Goal: Task Accomplishment & Management: Manage account settings

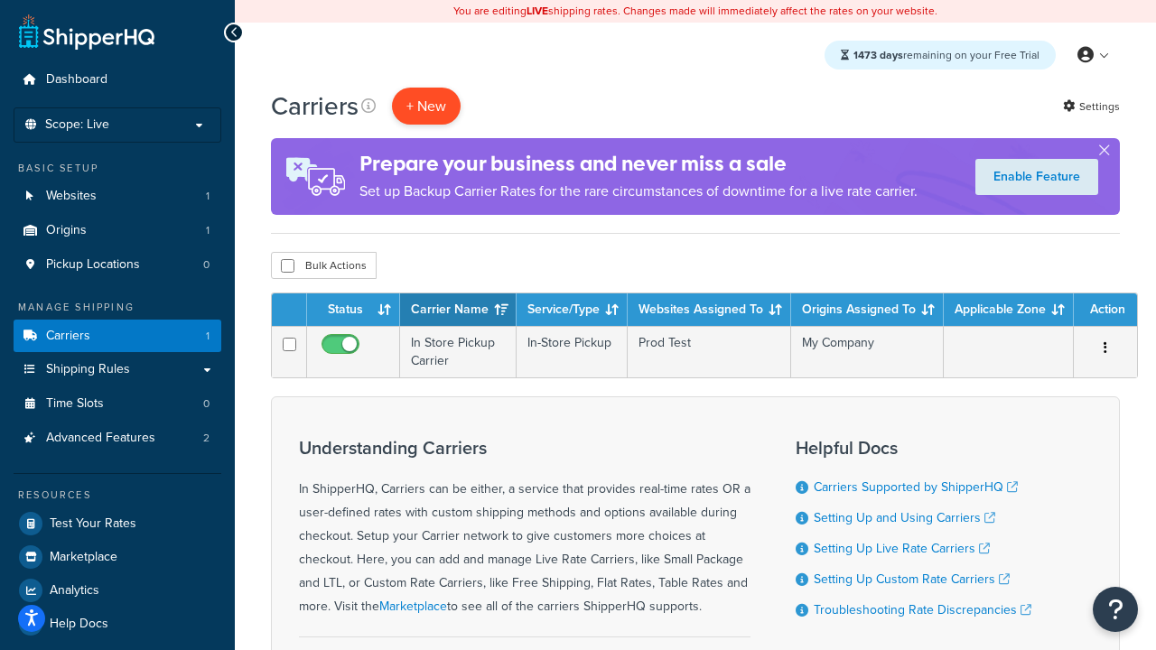
click at [426, 107] on button "+ New" at bounding box center [426, 106] width 69 height 37
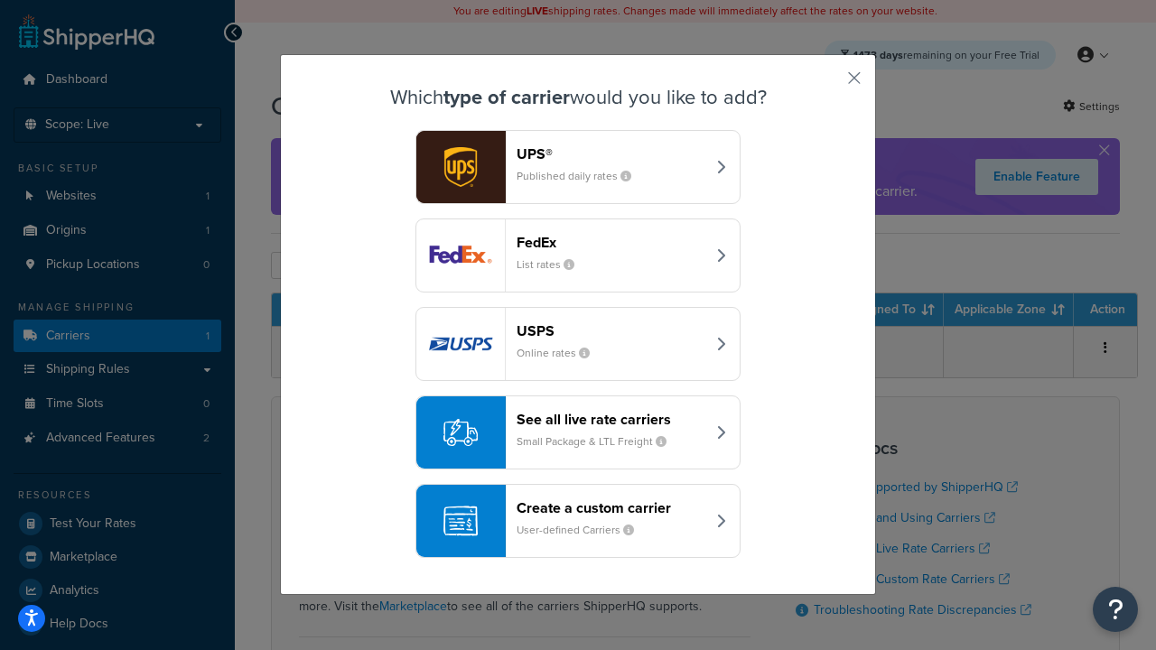
click at [610, 243] on header "FedEx" at bounding box center [611, 242] width 189 height 17
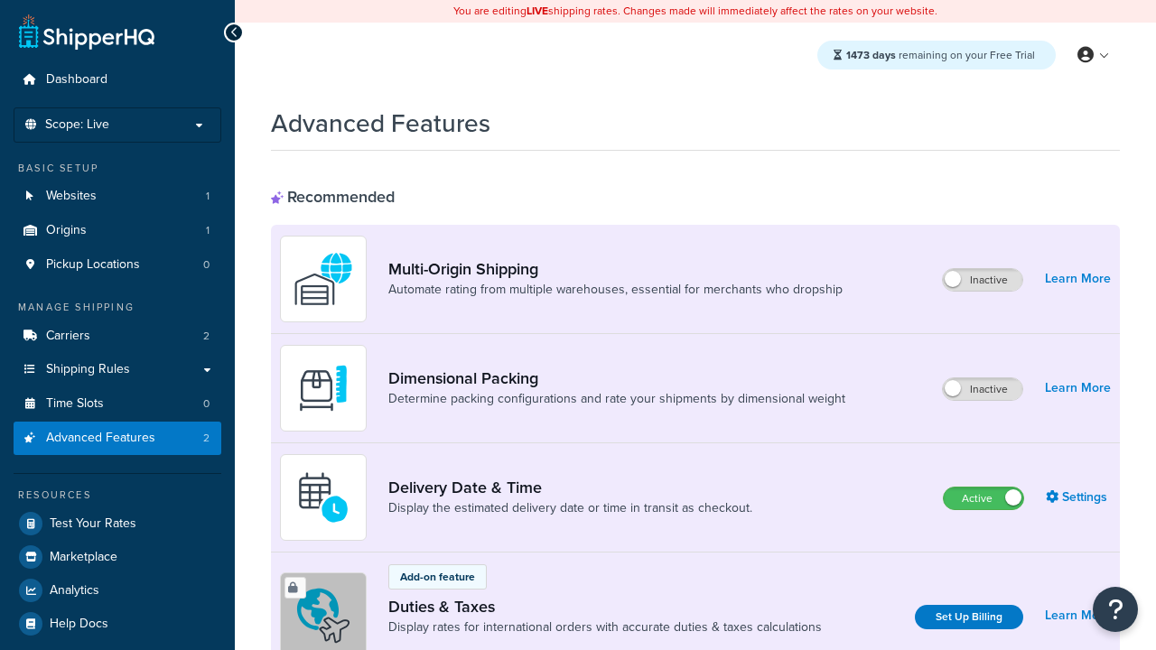
click at [983, 499] on label "Active" at bounding box center [983, 499] width 79 height 22
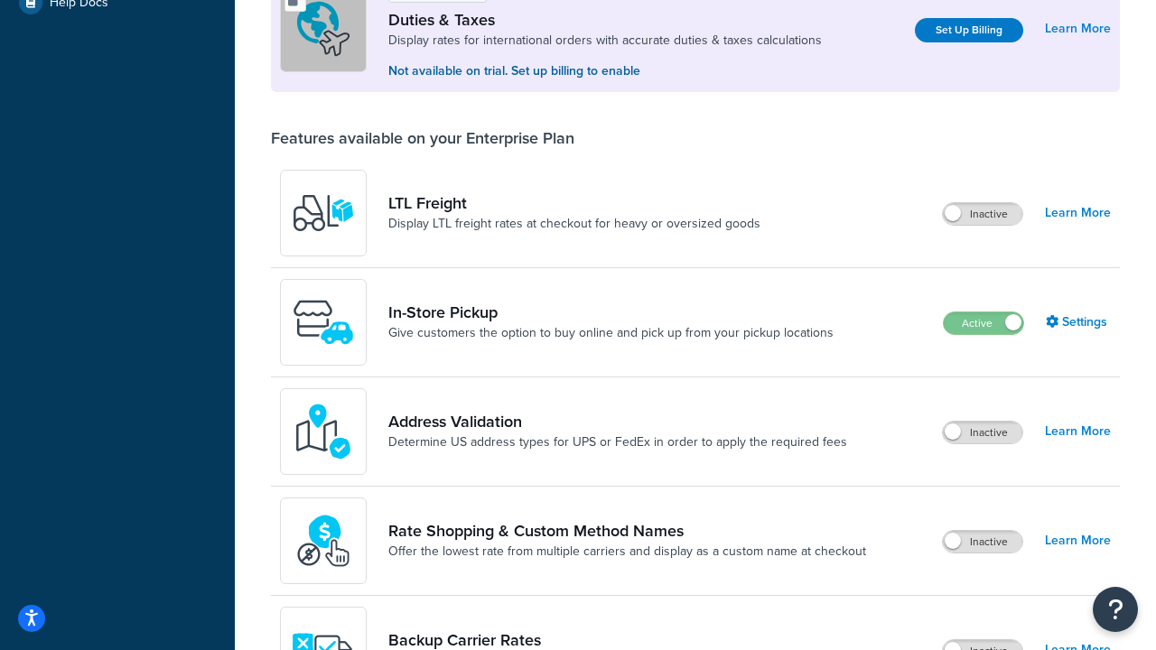
scroll to position [553, 0]
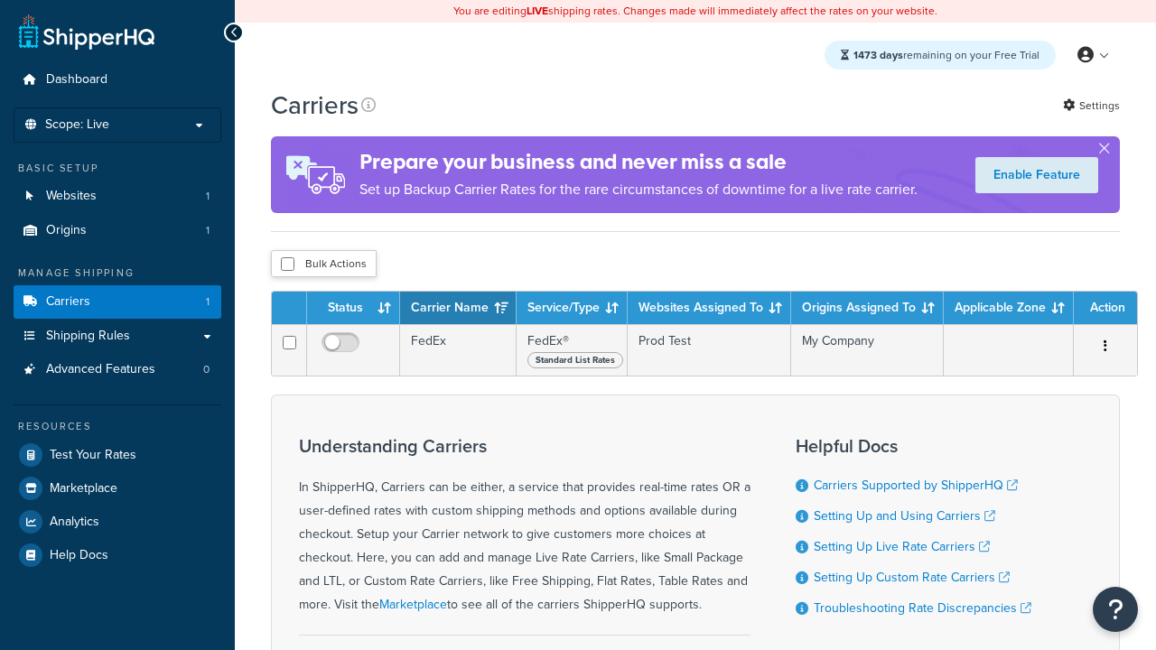
click at [287, 265] on input "checkbox" at bounding box center [288, 264] width 14 height 14
checkbox input "true"
click at [0, 0] on button "Delete" at bounding box center [0, 0] width 0 height 0
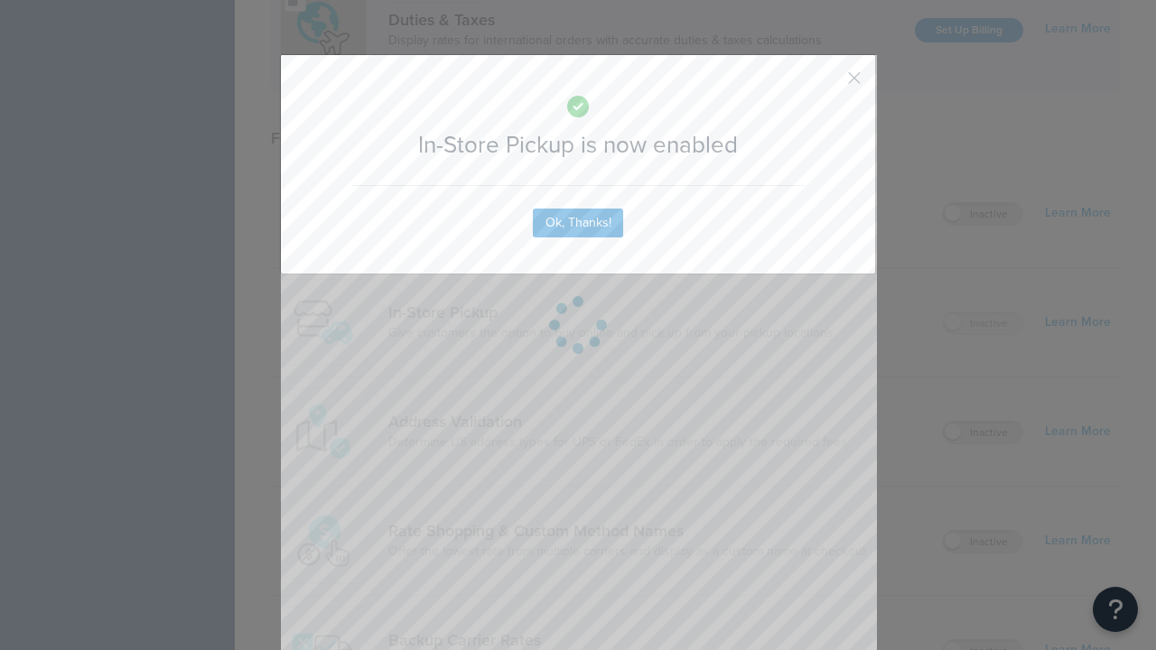
click at [827, 84] on button "button" at bounding box center [827, 84] width 5 height 5
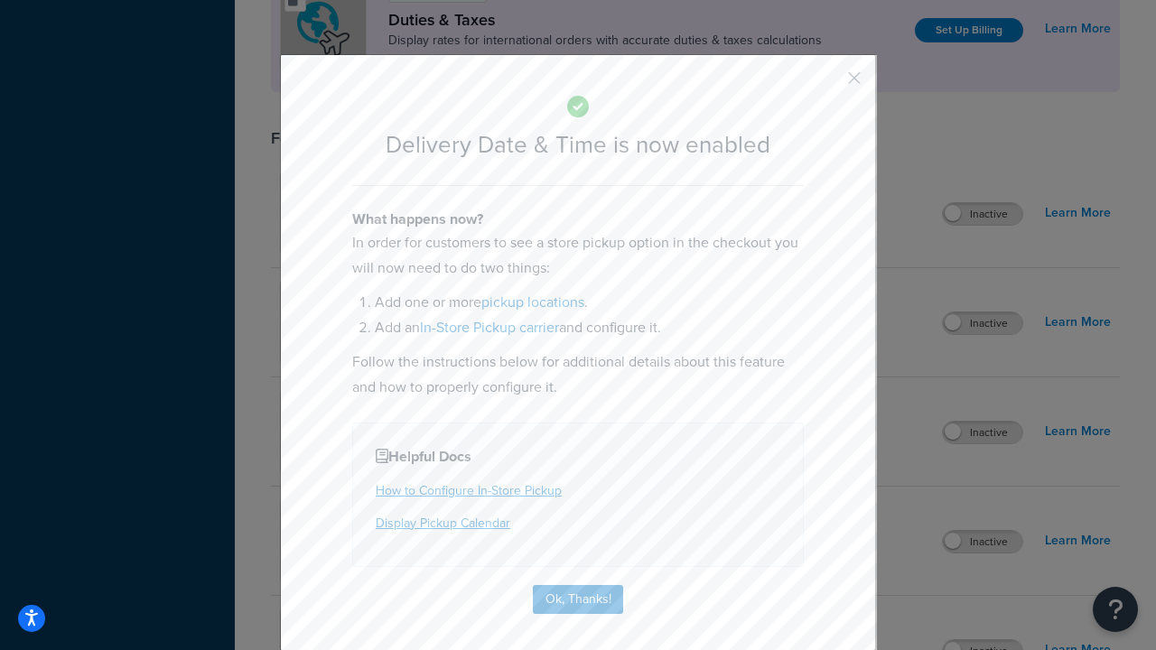
scroll to position [174, 0]
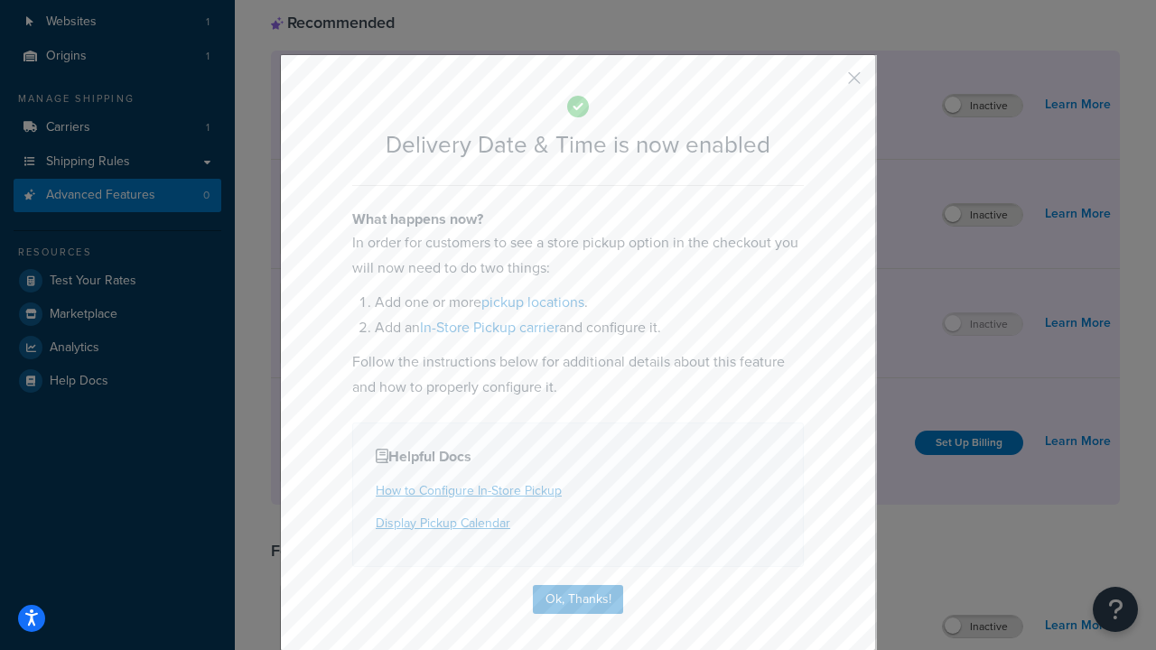
click at [827, 84] on button "button" at bounding box center [827, 84] width 5 height 5
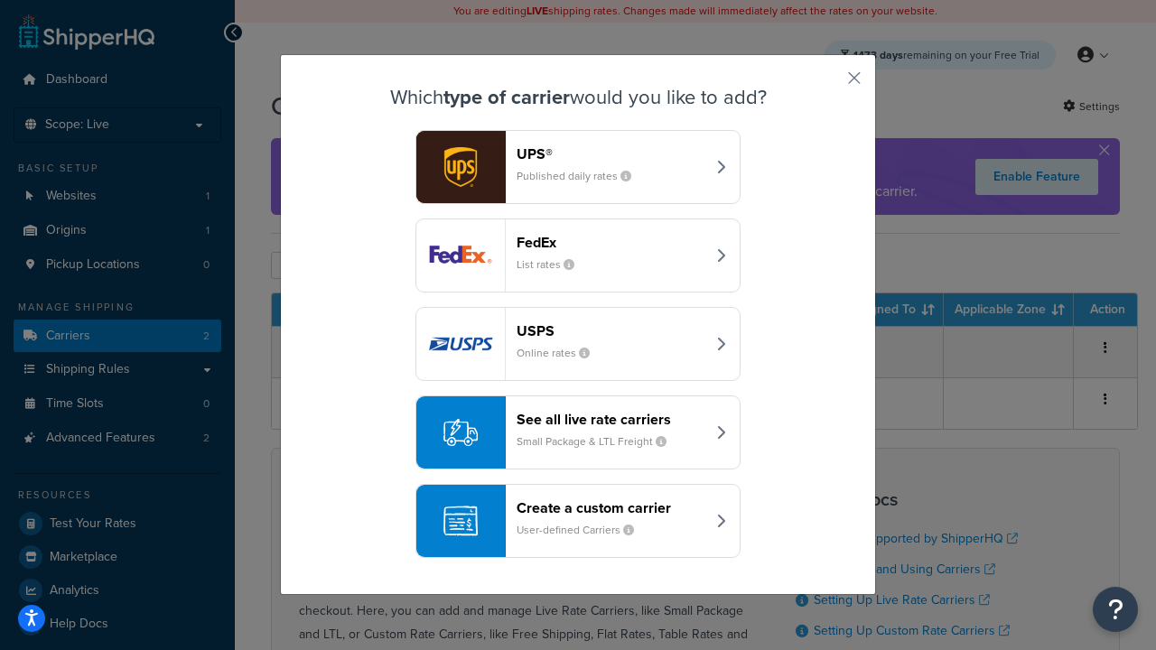
click at [578, 522] on div "Create a custom carrier User-defined Carriers" at bounding box center [611, 520] width 189 height 43
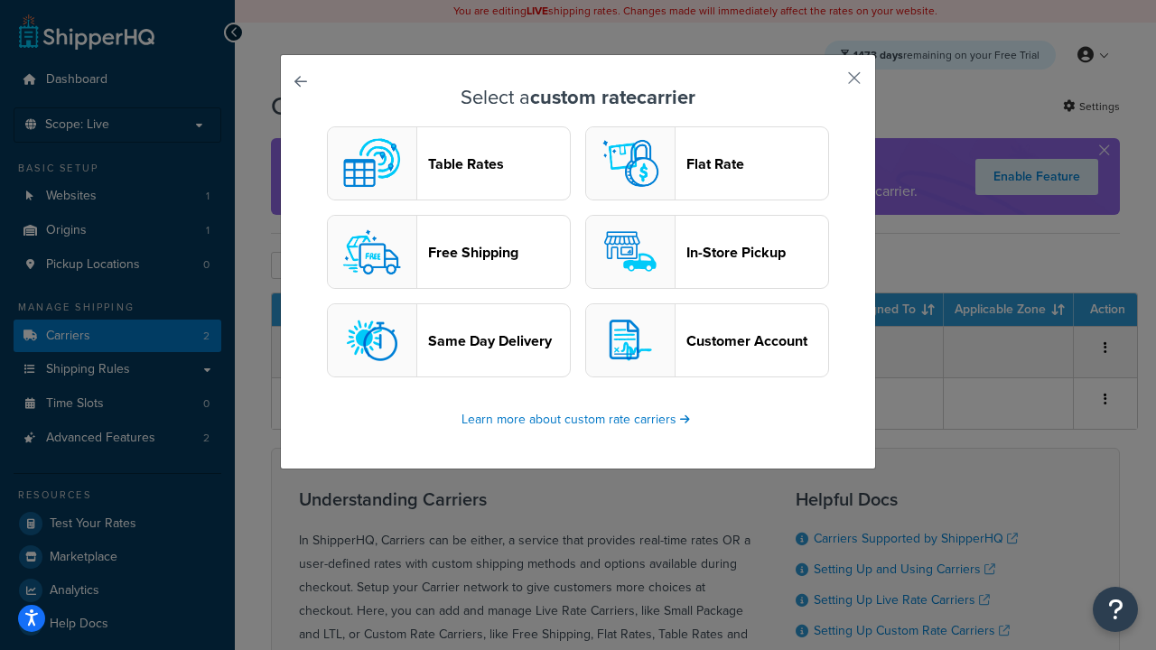
click at [707, 253] on header "In-Store Pickup" at bounding box center [757, 252] width 142 height 17
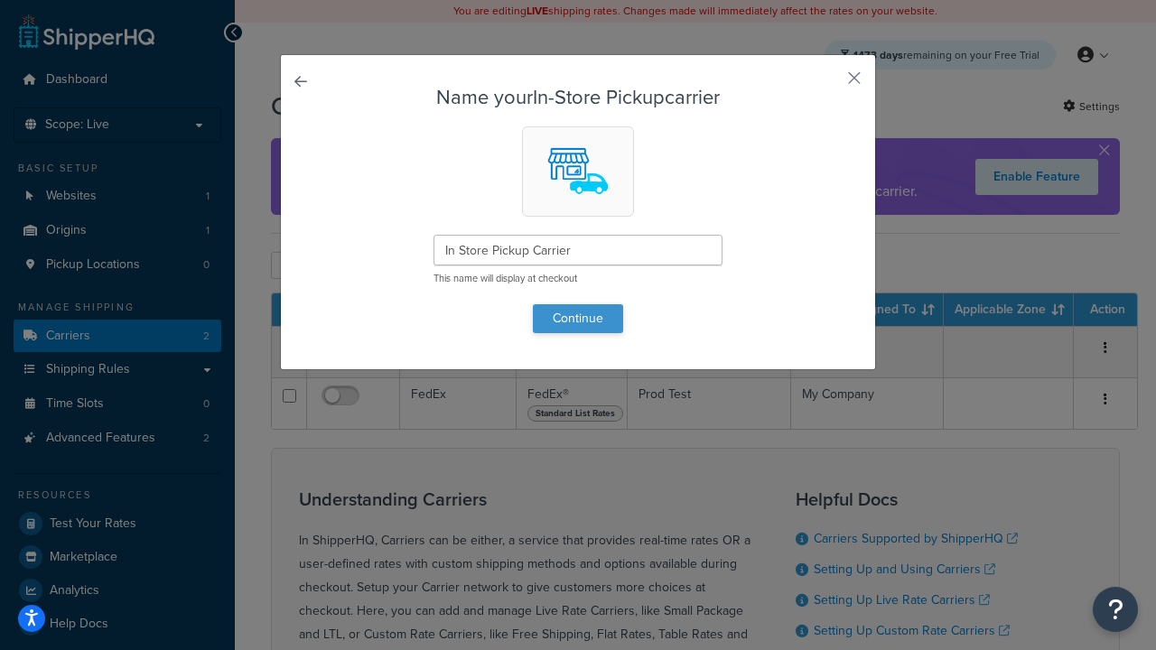
type input "In Store Pickup Carrier"
click at [578, 318] on button "Continue" at bounding box center [578, 318] width 90 height 29
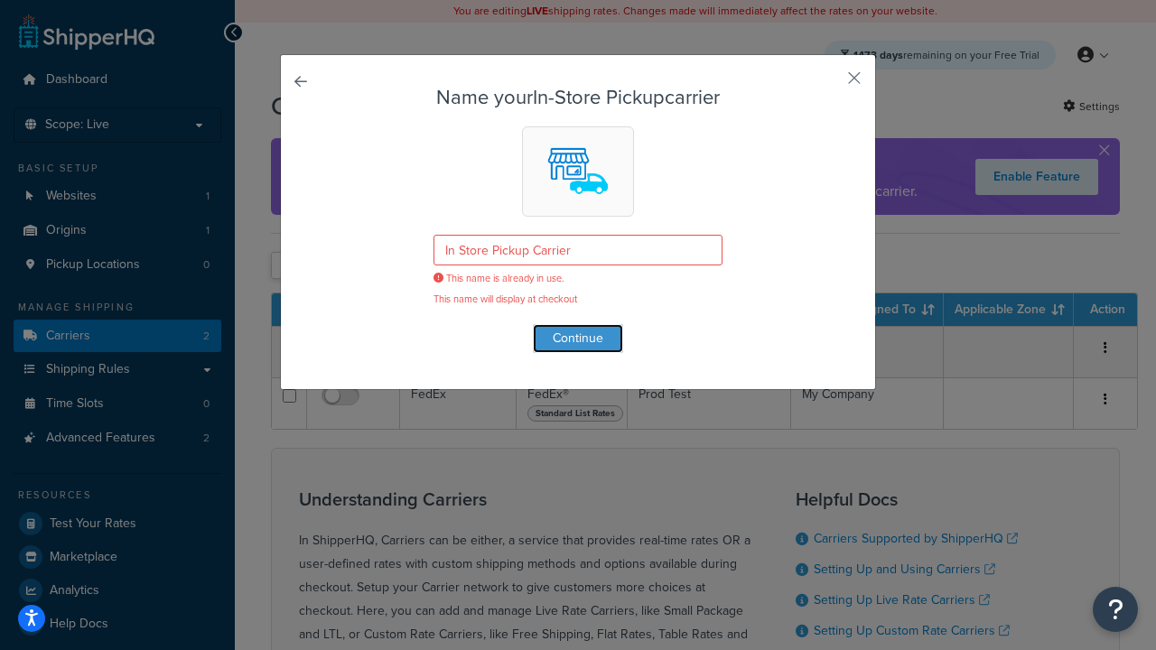
click at [827, 84] on button "button" at bounding box center [827, 84] width 5 height 5
click at [287, 267] on input "checkbox" at bounding box center [288, 266] width 14 height 14
checkbox input "true"
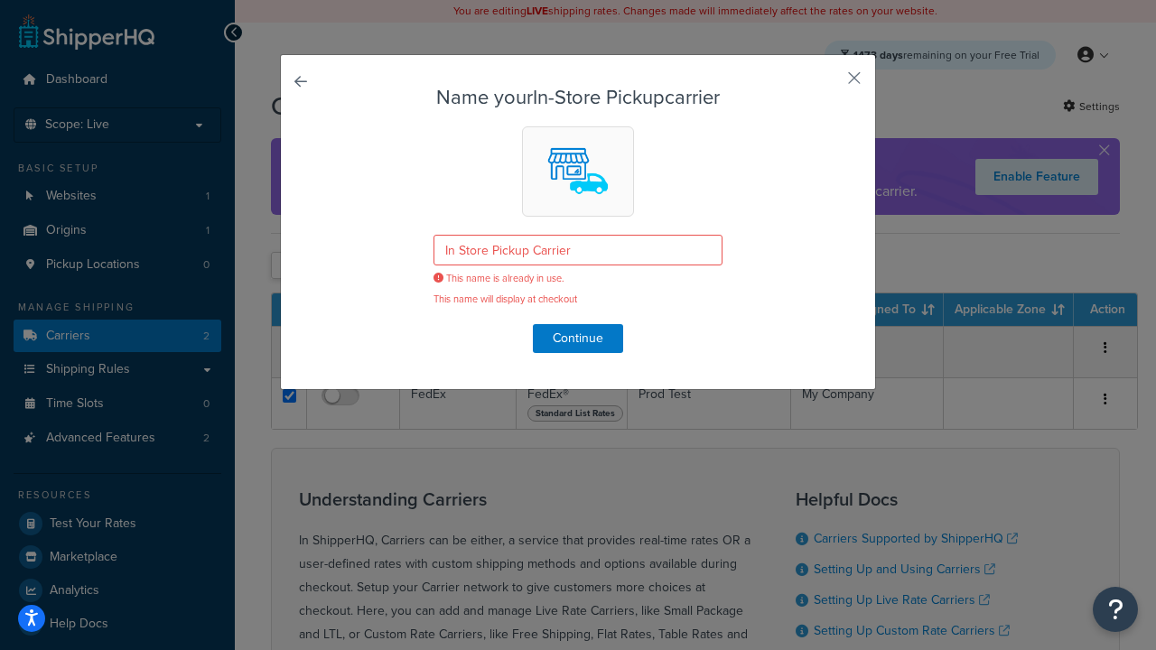
click at [0, 0] on button "Delete" at bounding box center [0, 0] width 0 height 0
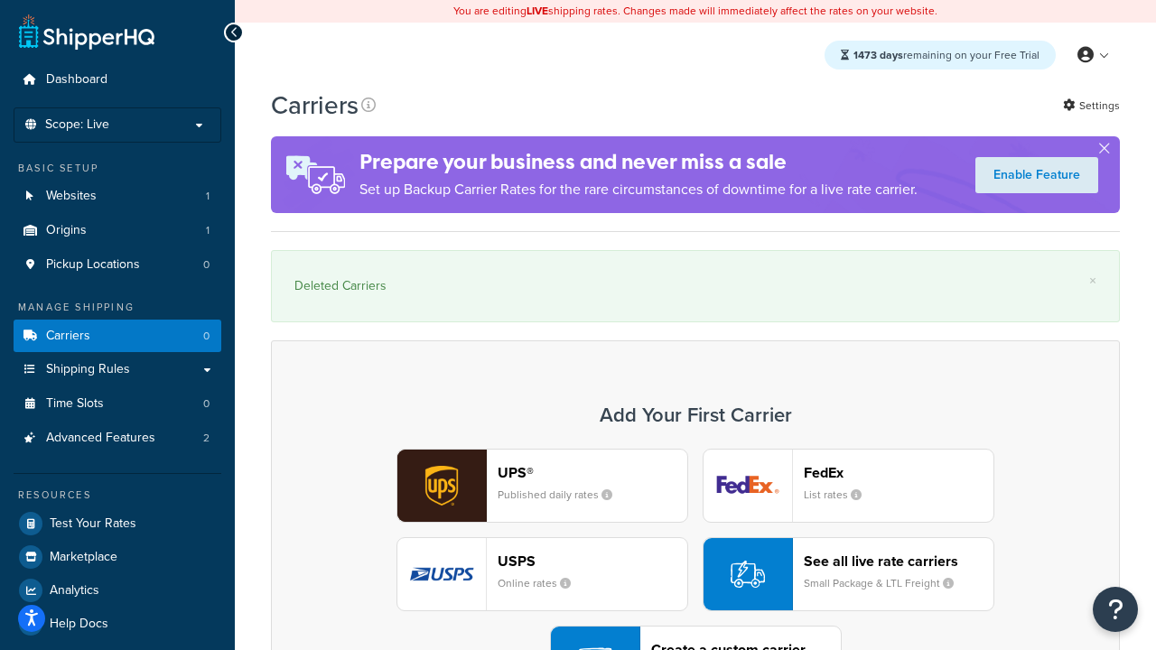
click at [695, 525] on div "UPS® Published daily rates FedEx List rates USPS Online rates See all live rate…" at bounding box center [695, 574] width 811 height 251
click at [695, 641] on div "Create a custom carrier User-defined Carriers" at bounding box center [746, 662] width 190 height 43
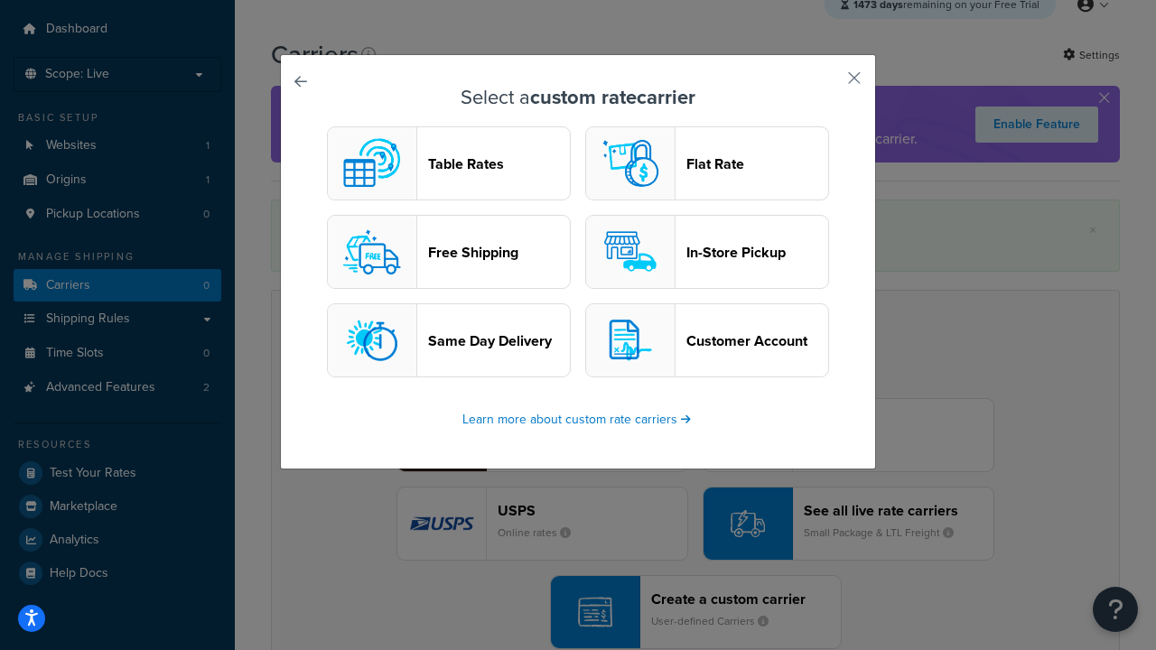
click at [707, 253] on header "In-Store Pickup" at bounding box center [757, 252] width 142 height 17
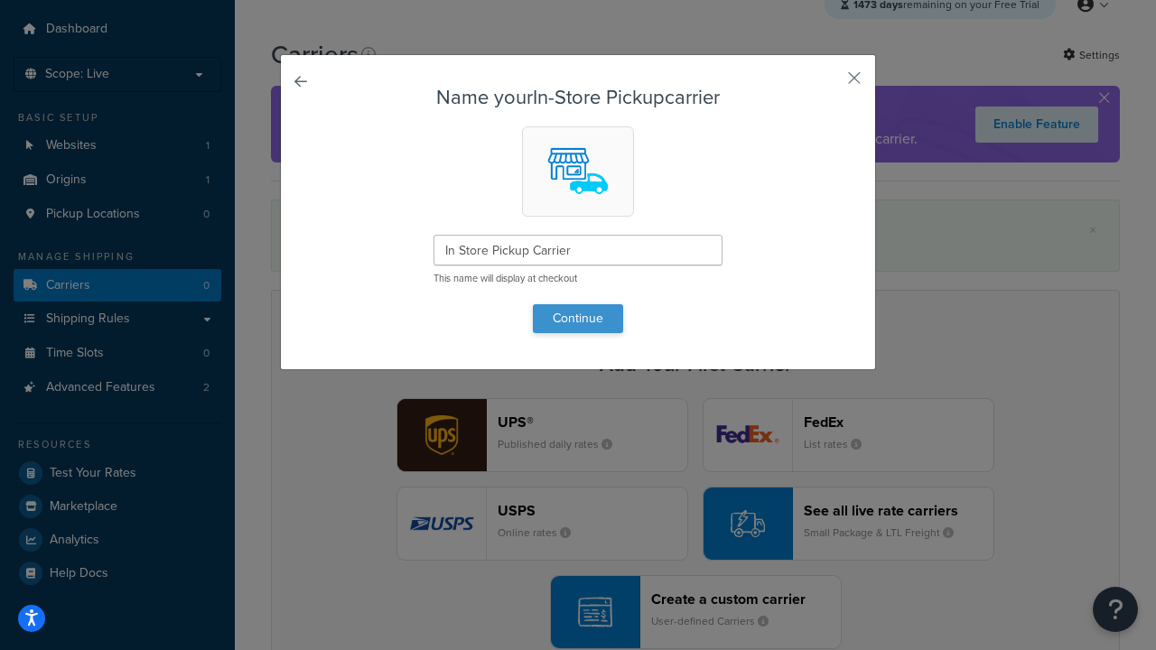
type input "In Store Pickup Carrier"
click at [578, 318] on button "Continue" at bounding box center [578, 318] width 90 height 29
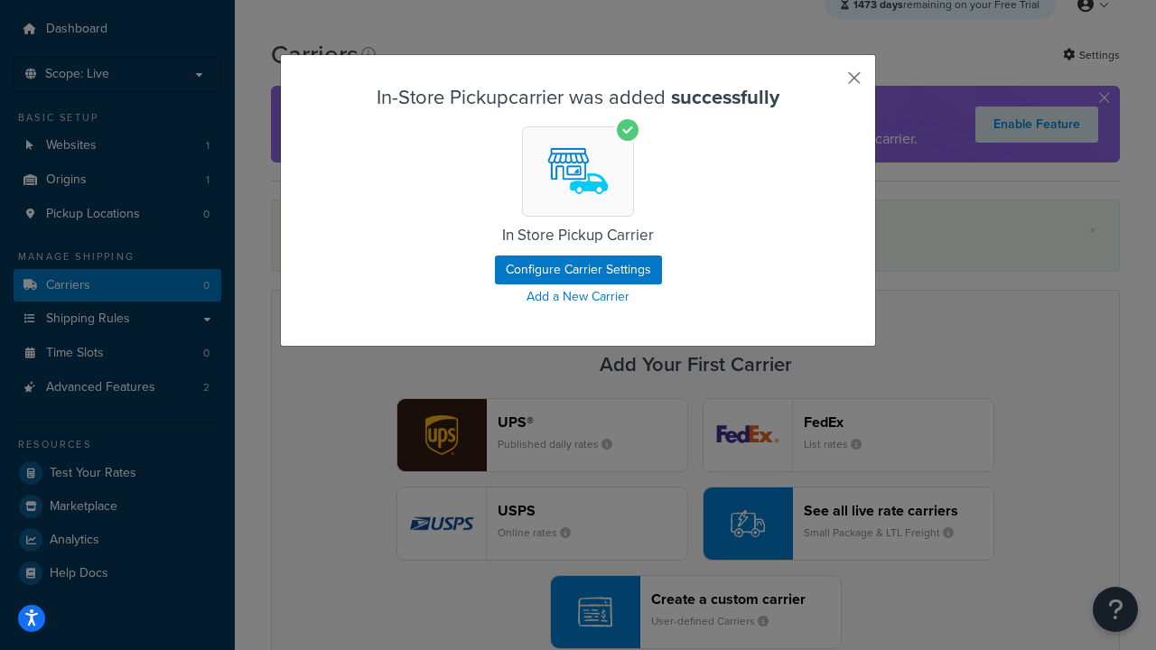
click at [827, 84] on button "button" at bounding box center [827, 84] width 5 height 5
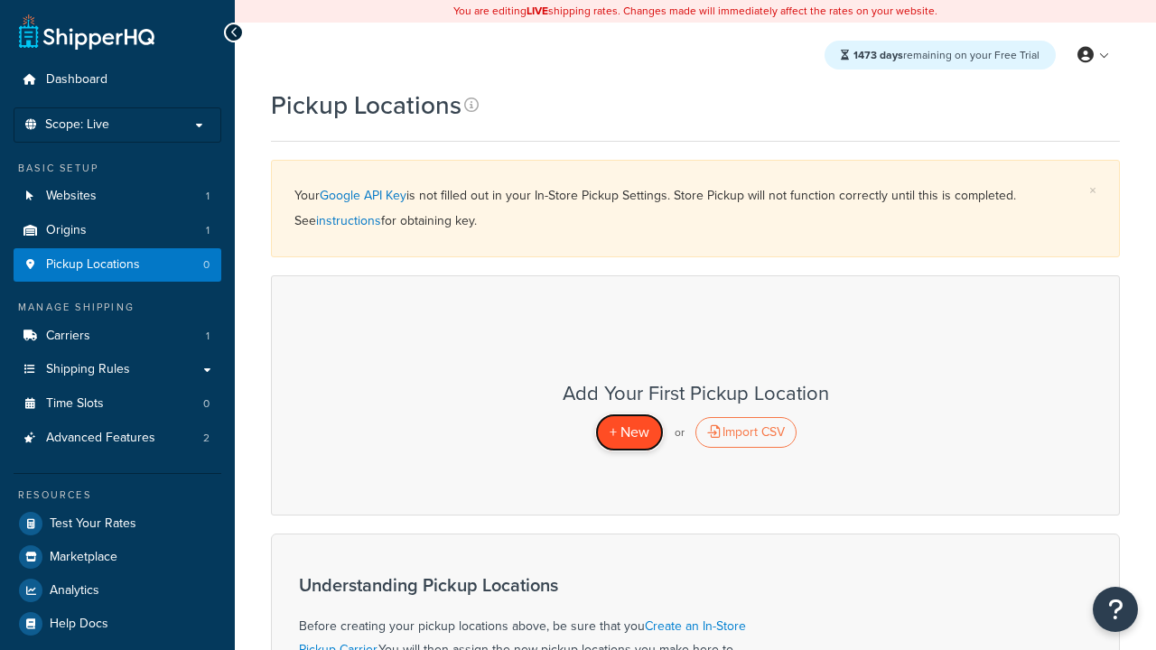
click at [628, 433] on span "+ New" at bounding box center [630, 432] width 40 height 21
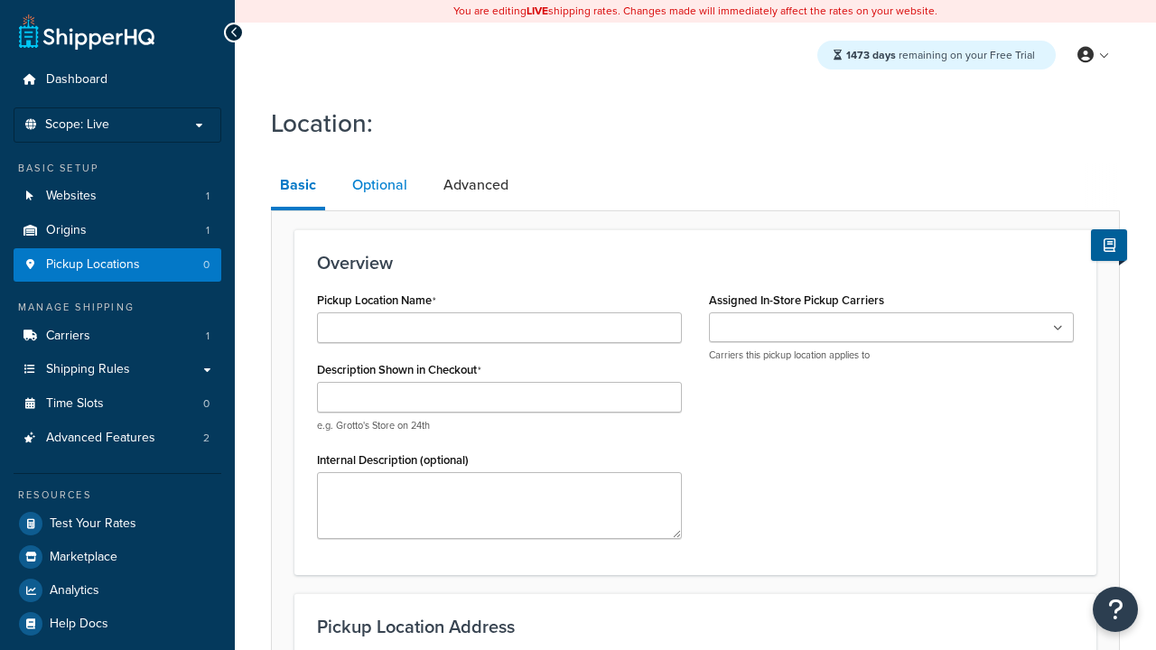
click at [378, 186] on link "Optional" at bounding box center [379, 184] width 73 height 43
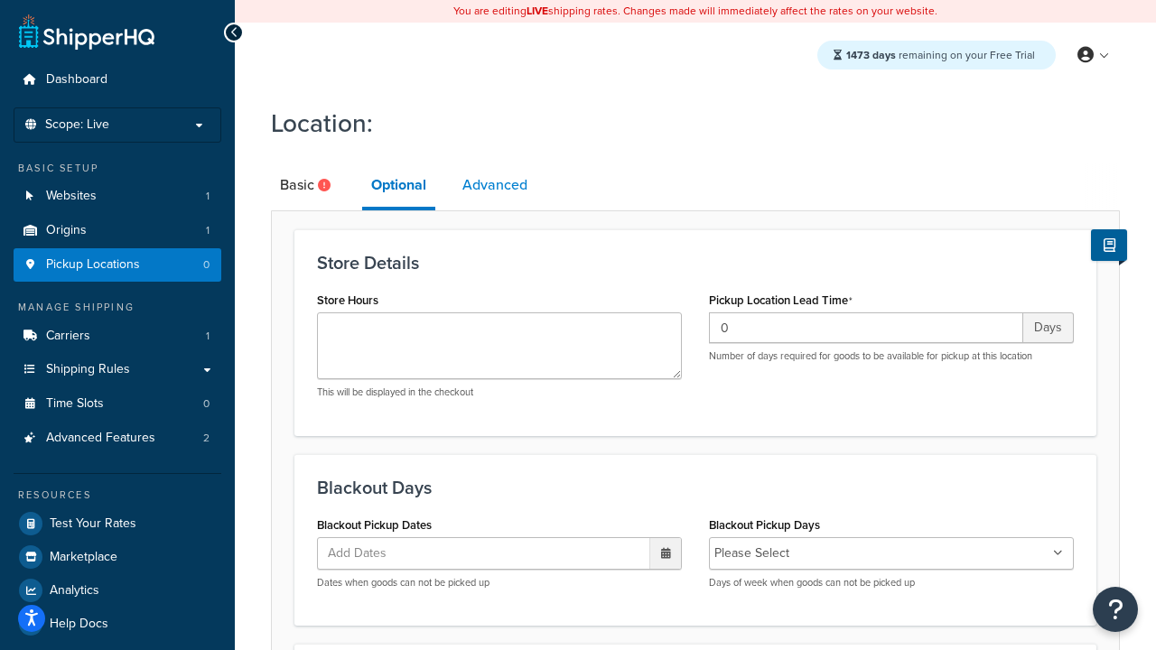
click at [496, 186] on link "Advanced" at bounding box center [494, 184] width 83 height 43
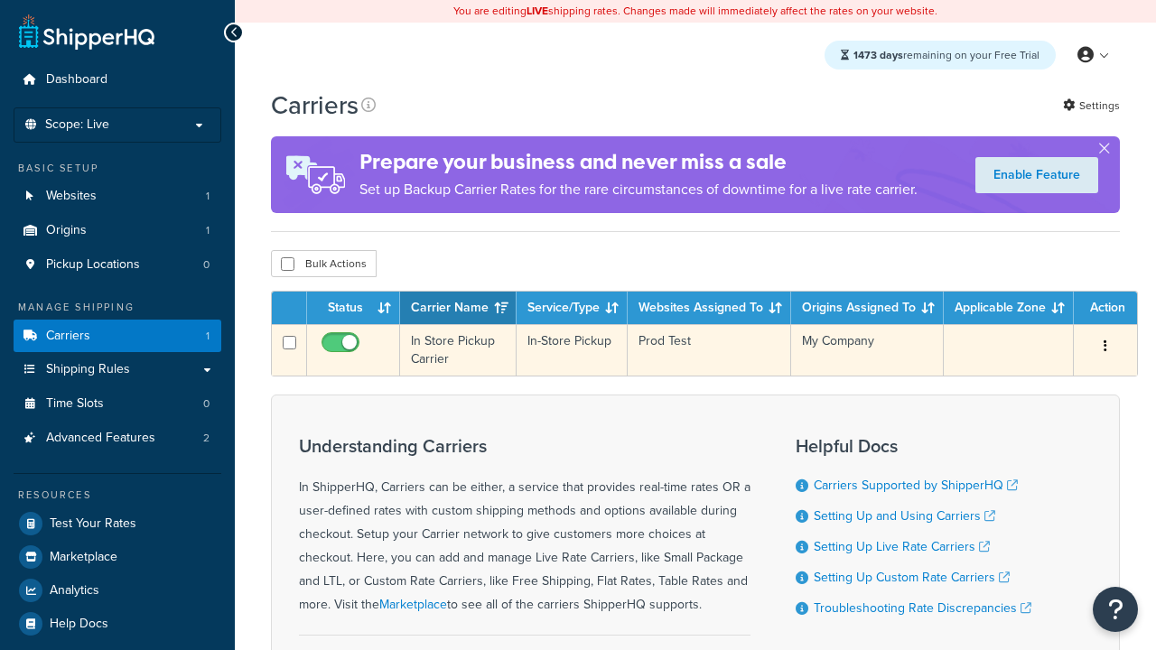
click at [1103, 349] on icon "button" at bounding box center [1105, 346] width 4 height 13
click at [0, 0] on link "Delete" at bounding box center [0, 0] width 0 height 0
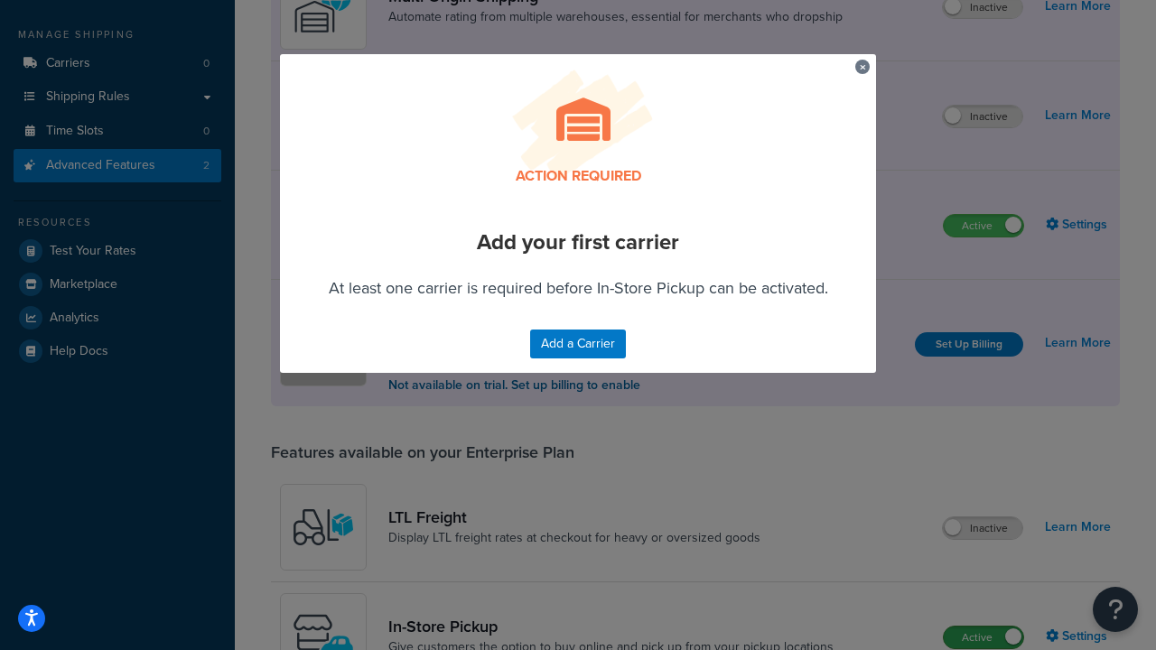
scroll to position [587, 0]
